Goal: Entertainment & Leisure: Consume media (video, audio)

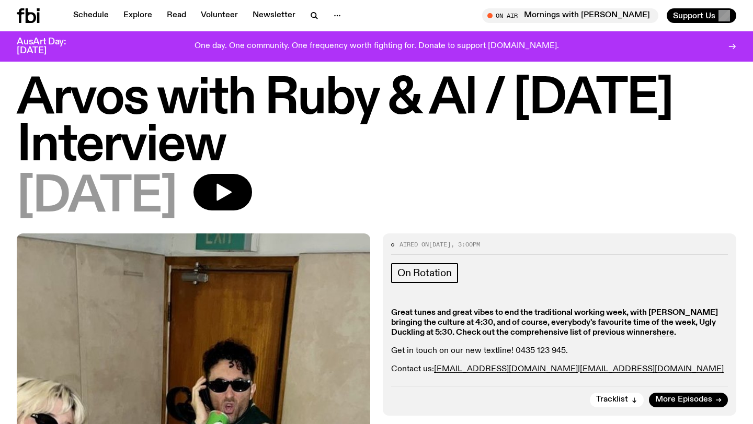
scroll to position [20, 0]
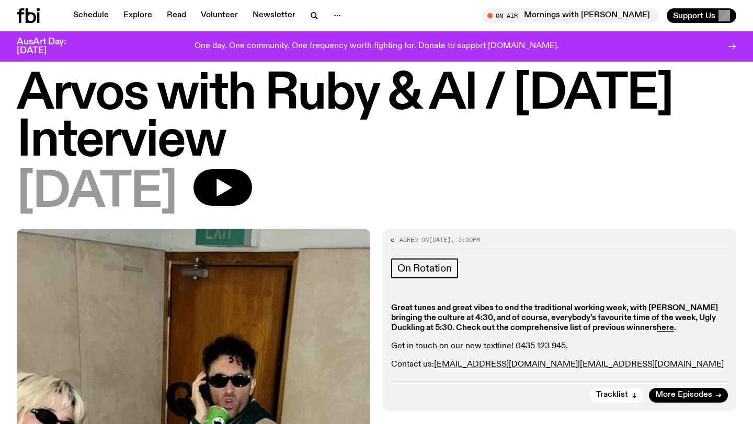
click at [30, 18] on icon at bounding box center [28, 15] width 23 height 15
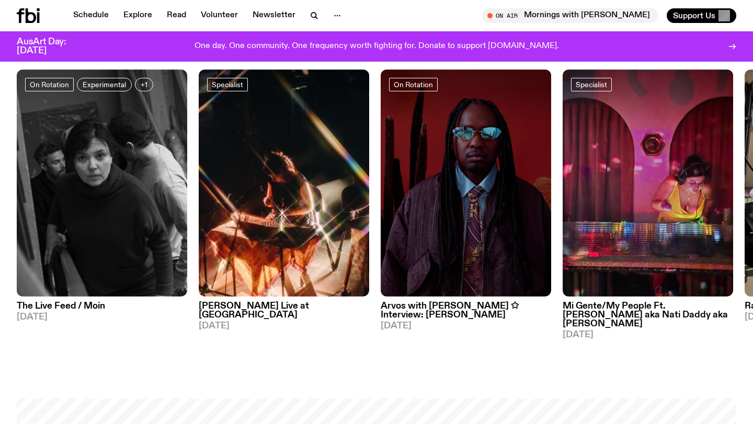
scroll to position [510, 0]
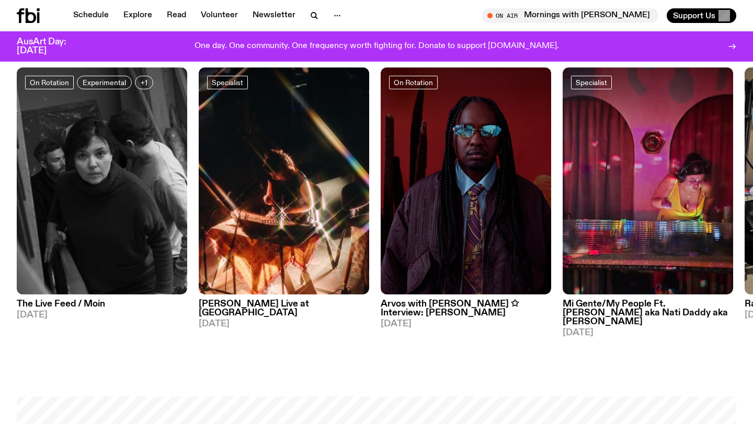
click at [410, 320] on span "[DATE]" at bounding box center [466, 324] width 170 height 9
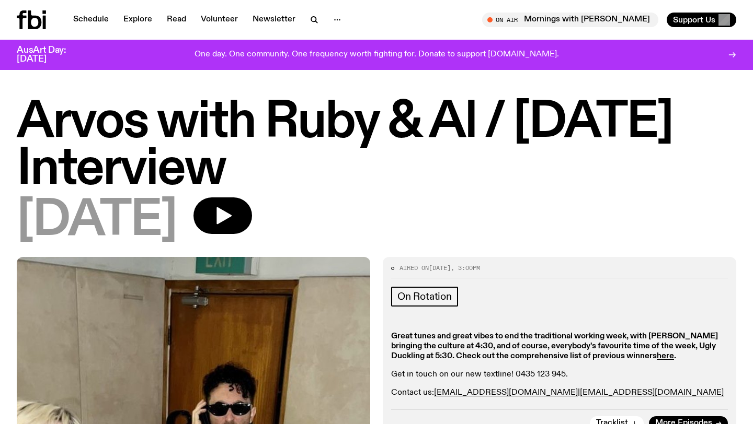
click at [30, 24] on icon at bounding box center [35, 19] width 14 height 19
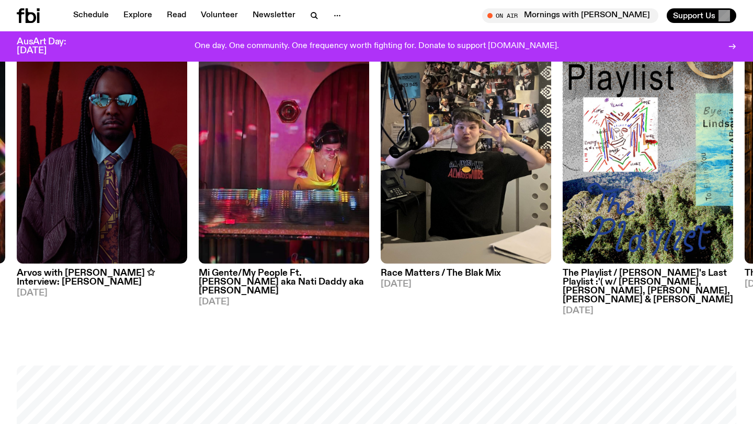
scroll to position [538, 0]
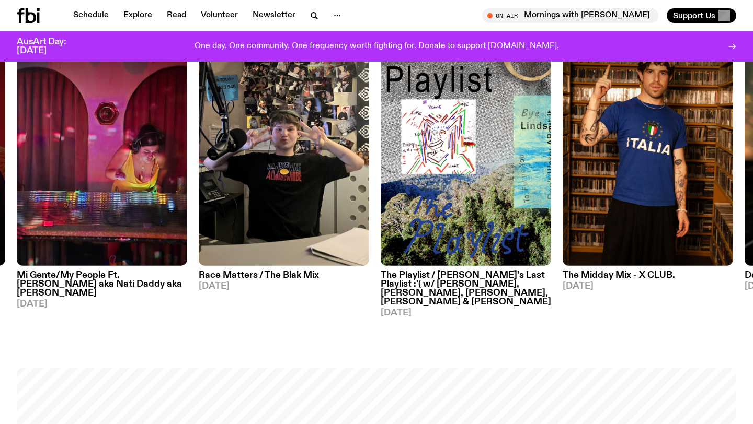
click at [496, 285] on h3 "The Playlist / [PERSON_NAME]'s Last Playlist :'( w/ [PERSON_NAME], [PERSON_NAME…" at bounding box center [466, 289] width 170 height 36
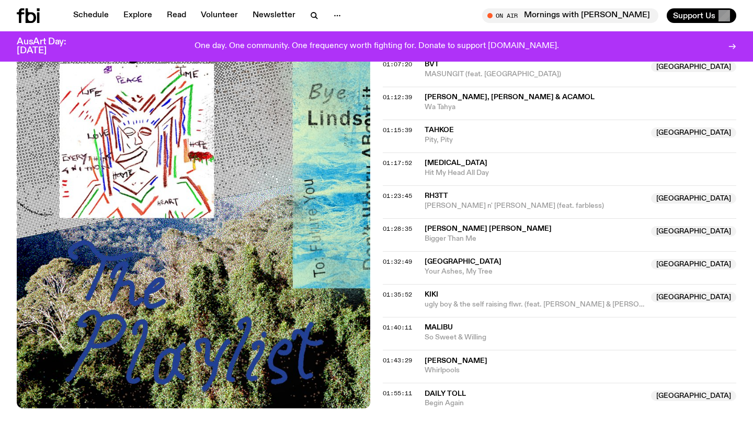
scroll to position [1096, 0]
